Goal: Task Accomplishment & Management: Manage account settings

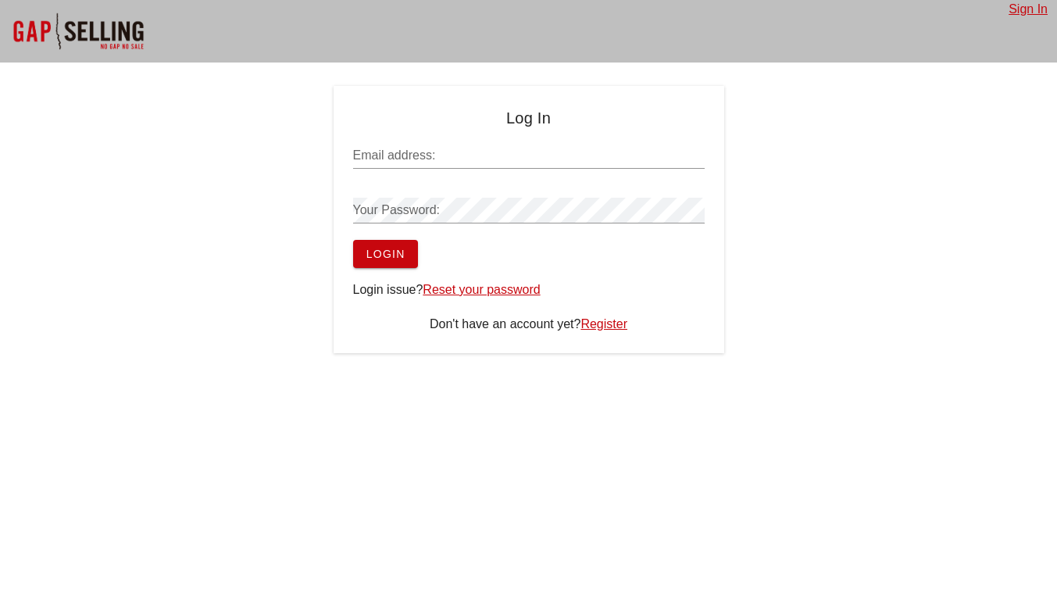
click at [504, 151] on input "Email address:" at bounding box center [528, 155] width 351 height 25
type input "[EMAIL_ADDRESS][DOMAIN_NAME]"
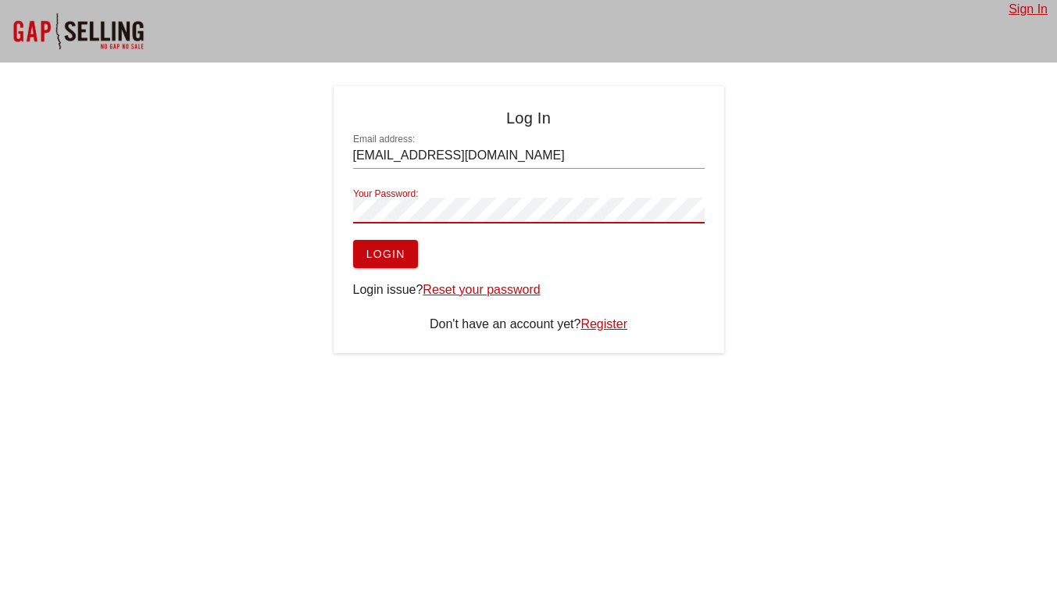
click at [388, 235] on div at bounding box center [528, 234] width 351 height 11
click at [386, 252] on span "Login" at bounding box center [386, 254] width 40 height 12
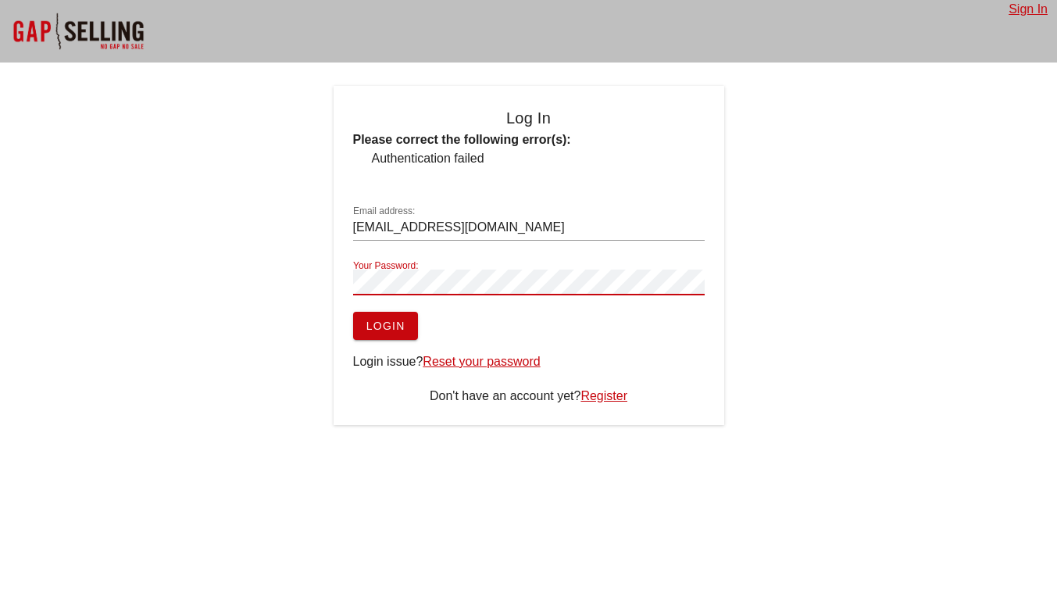
click at [390, 323] on span "Login" at bounding box center [386, 325] width 40 height 12
click at [385, 307] on div at bounding box center [528, 306] width 351 height 11
click at [394, 320] on span "Login" at bounding box center [386, 325] width 40 height 12
click at [512, 360] on link "Reset your password" at bounding box center [481, 361] width 117 height 13
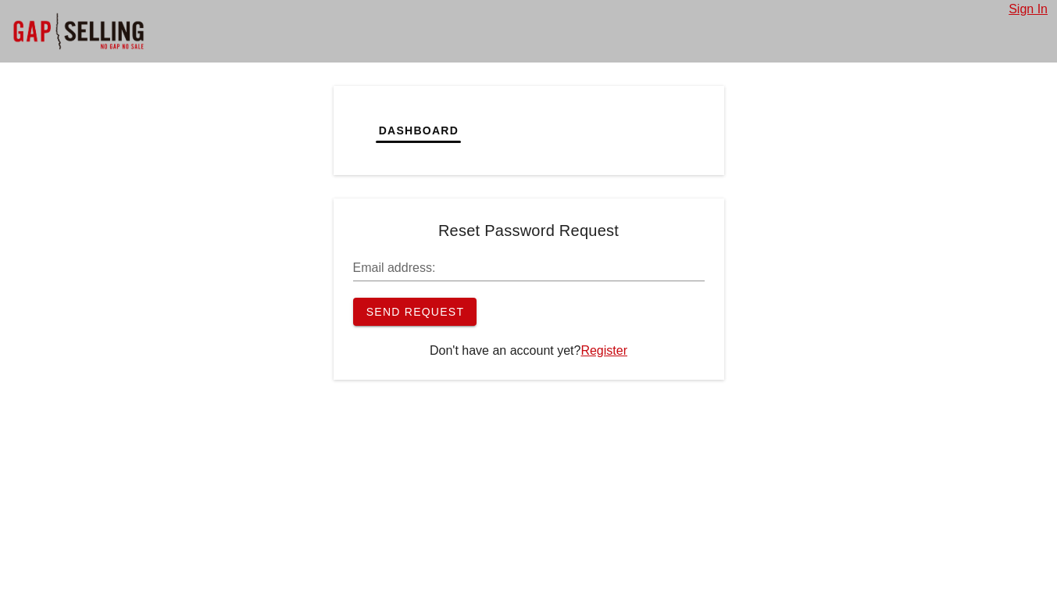
click at [551, 262] on input "Email address:" at bounding box center [528, 267] width 351 height 25
type input "[EMAIL_ADDRESS][DOMAIN_NAME]"
click at [416, 315] on span "Send Request" at bounding box center [415, 311] width 99 height 12
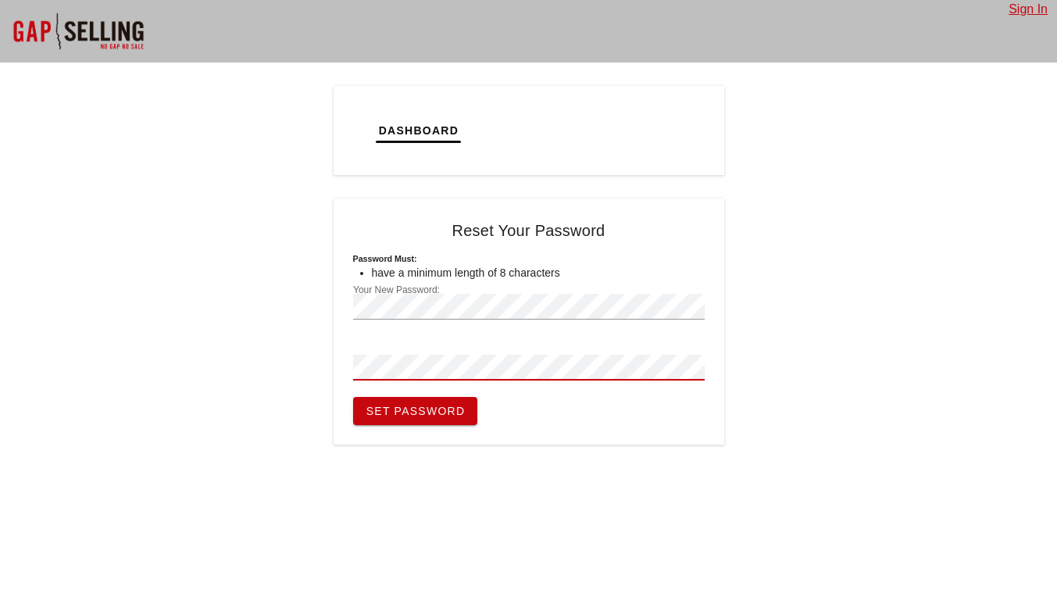
click at [444, 412] on span "Set Password" at bounding box center [416, 411] width 100 height 12
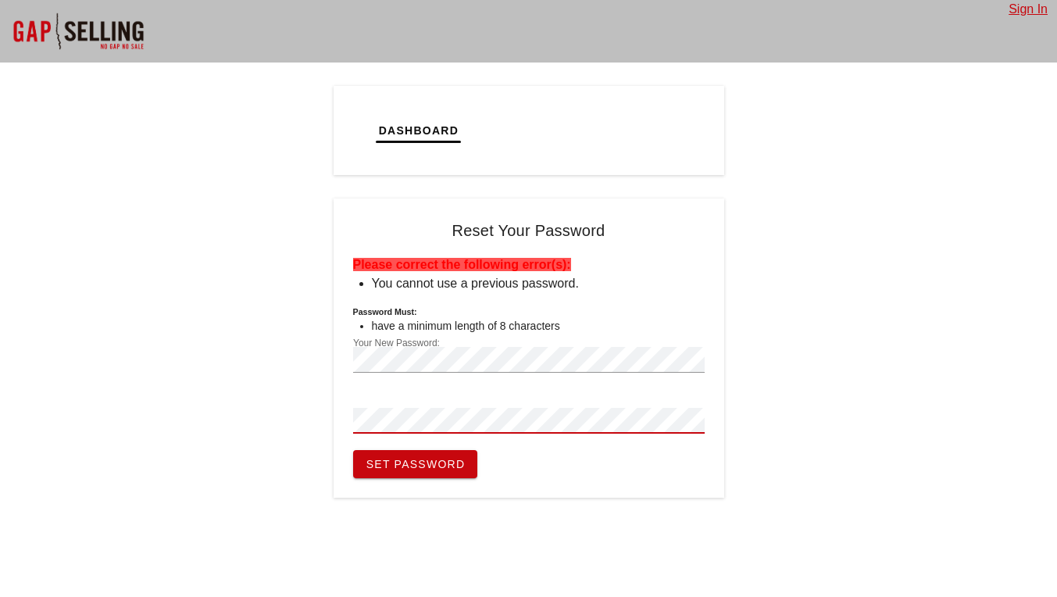
click at [458, 458] on span "Set Password" at bounding box center [416, 464] width 100 height 12
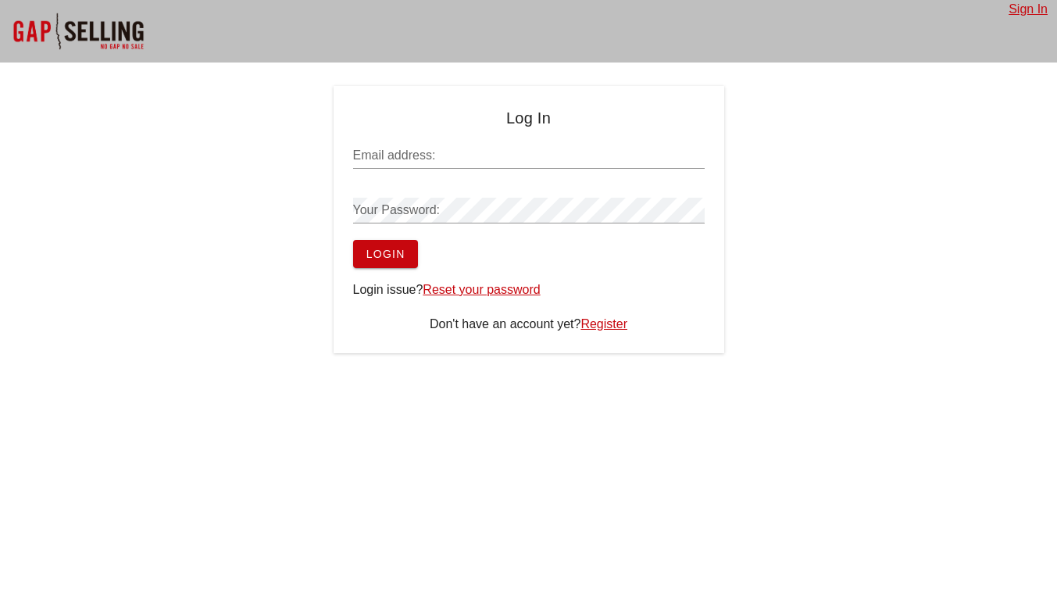
click at [533, 155] on input "Email address:" at bounding box center [528, 155] width 351 height 25
type input "[EMAIL_ADDRESS][DOMAIN_NAME]"
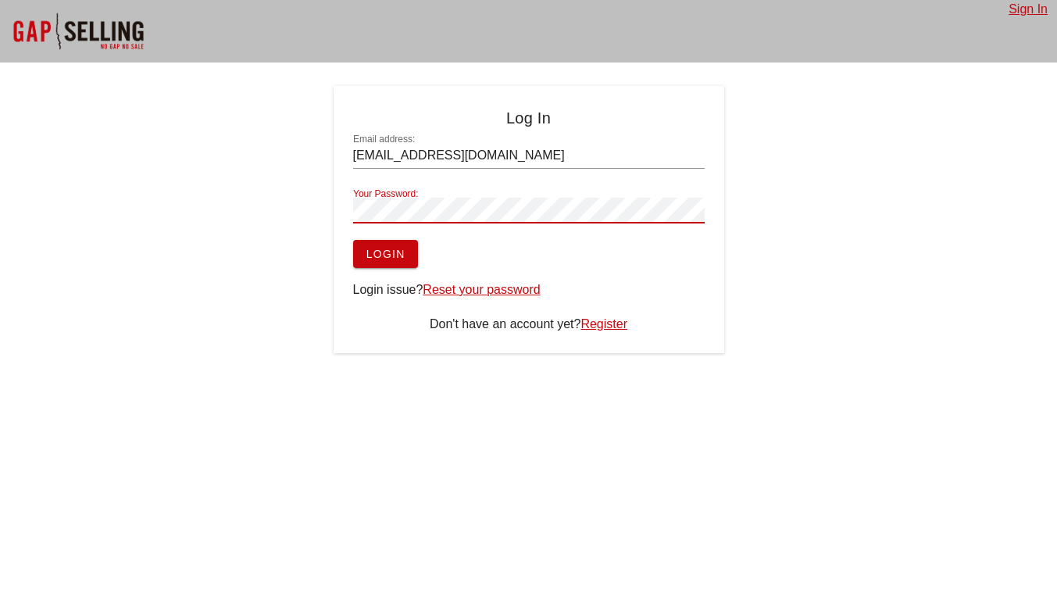
click at [446, 431] on div "Sign In Log In Email address: ljdadmin@carekalhealth.com Your Password: Login L…" at bounding box center [528, 298] width 1057 height 597
click at [406, 251] on button "Login" at bounding box center [385, 254] width 65 height 28
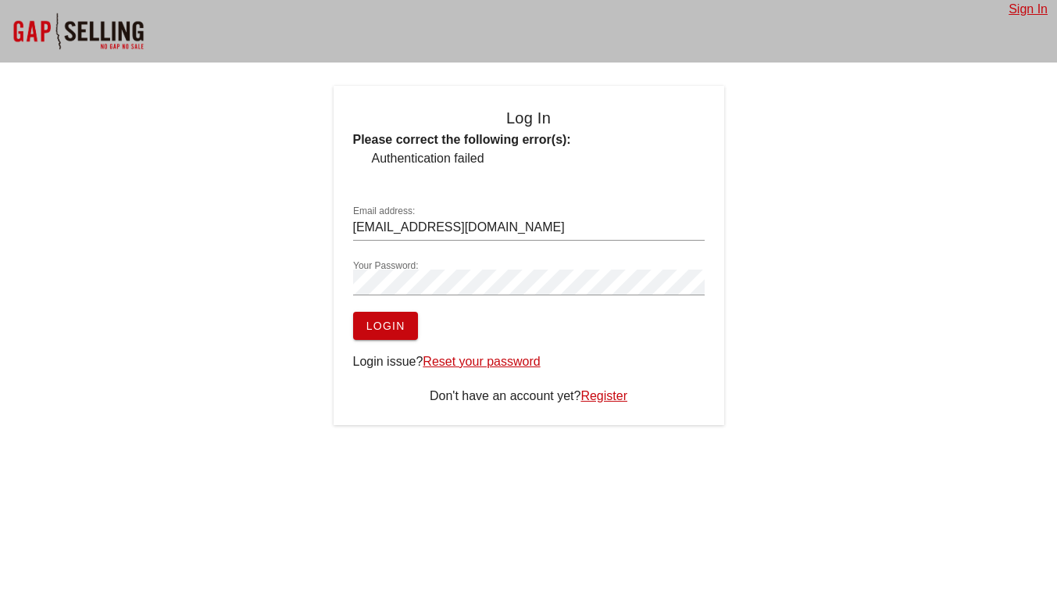
click at [392, 326] on span "Login" at bounding box center [386, 325] width 40 height 12
click at [412, 320] on button "Login" at bounding box center [385, 326] width 65 height 28
click at [399, 328] on span "Login" at bounding box center [386, 325] width 40 height 12
